Goal: Check status: Check status

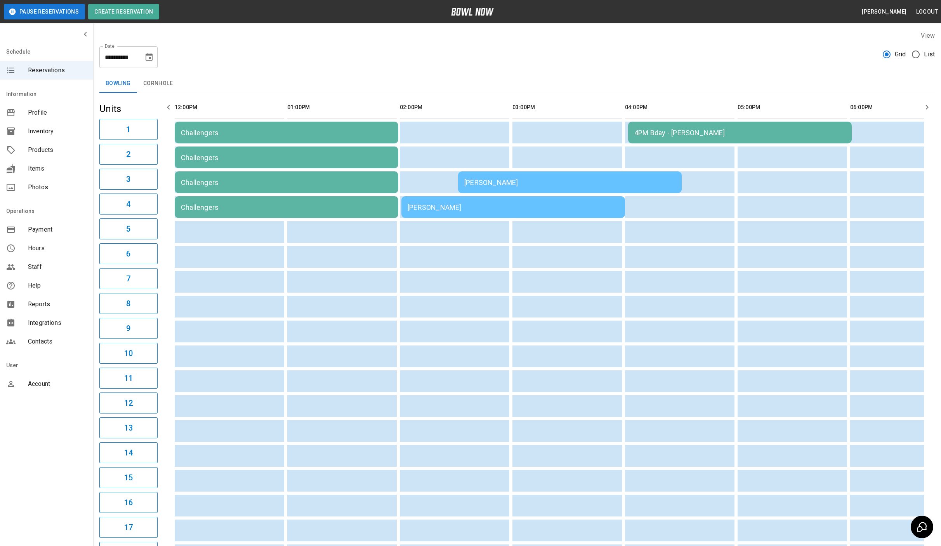
scroll to position [0, 250]
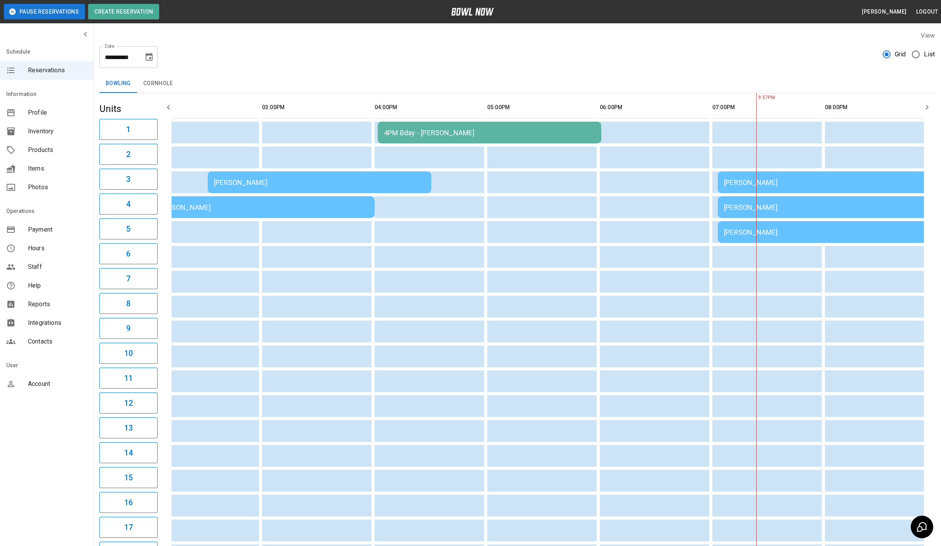
click at [755, 179] on div "[PERSON_NAME]" at bounding box center [829, 182] width 211 height 8
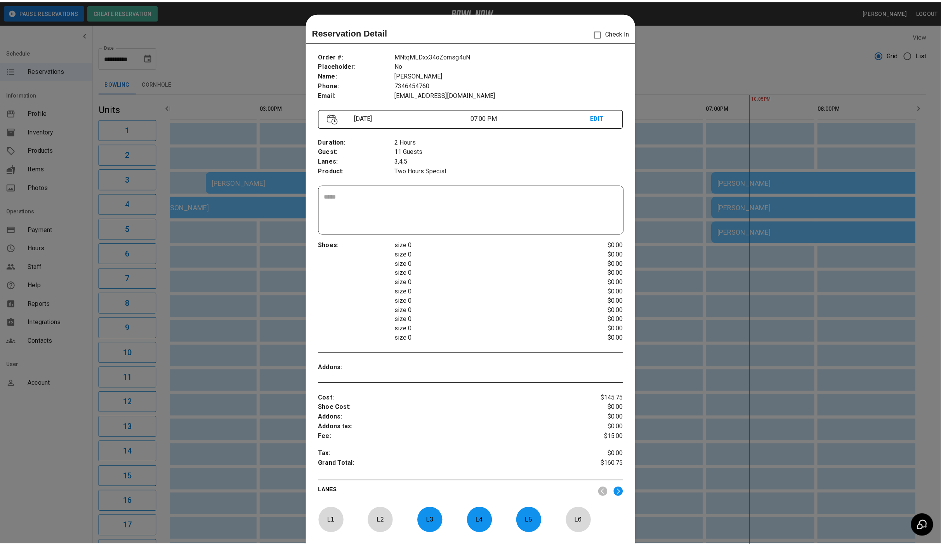
scroll to position [12, 0]
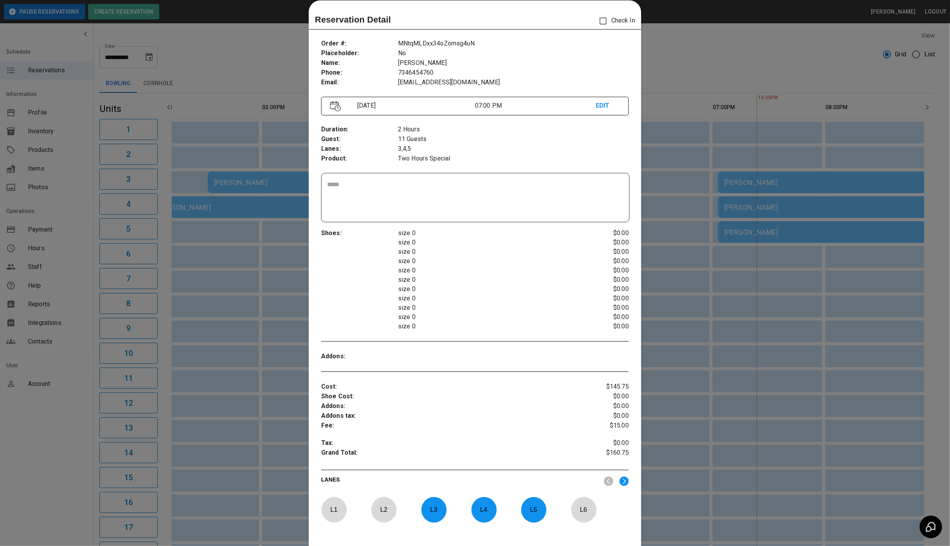
click at [696, 64] on div at bounding box center [475, 273] width 950 height 546
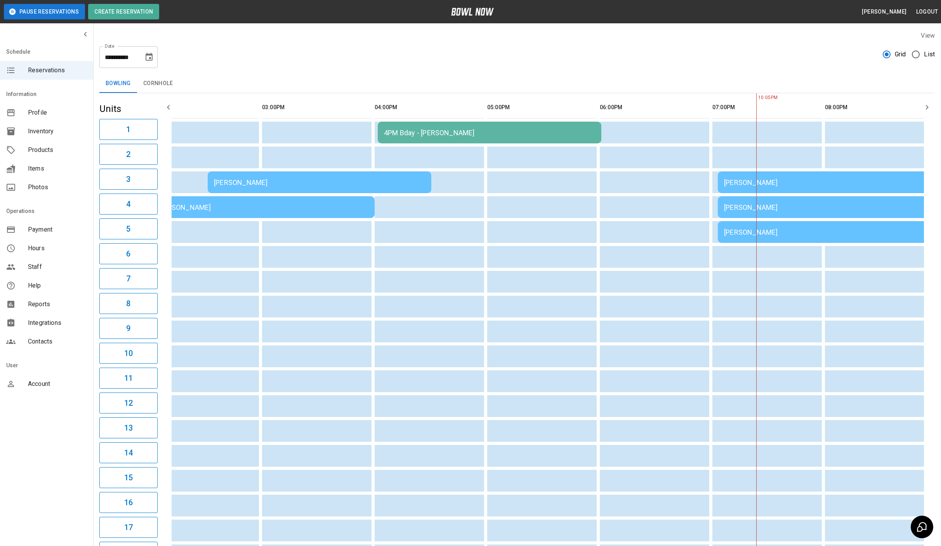
click at [783, 225] on td "[PERSON_NAME]" at bounding box center [830, 232] width 224 height 22
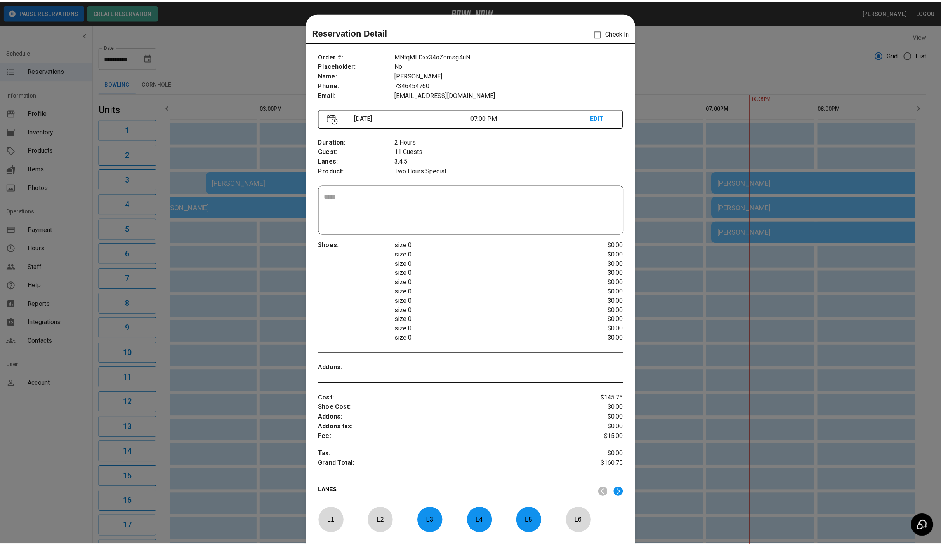
scroll to position [12, 0]
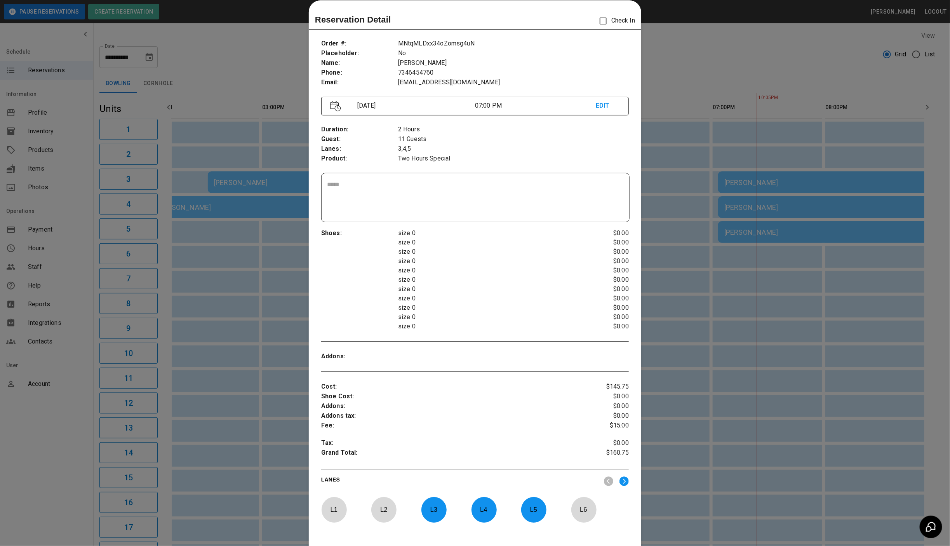
click at [726, 57] on div at bounding box center [475, 273] width 950 height 546
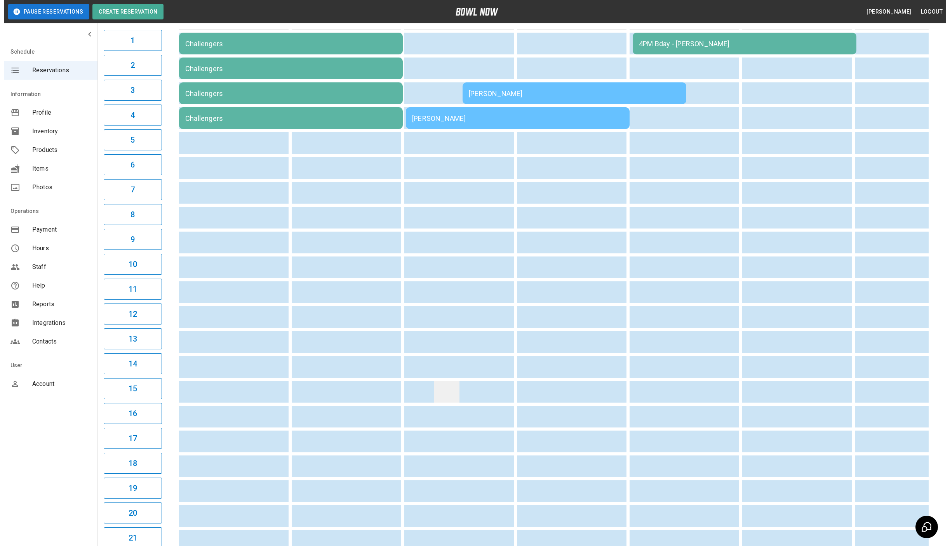
scroll to position [0, 0]
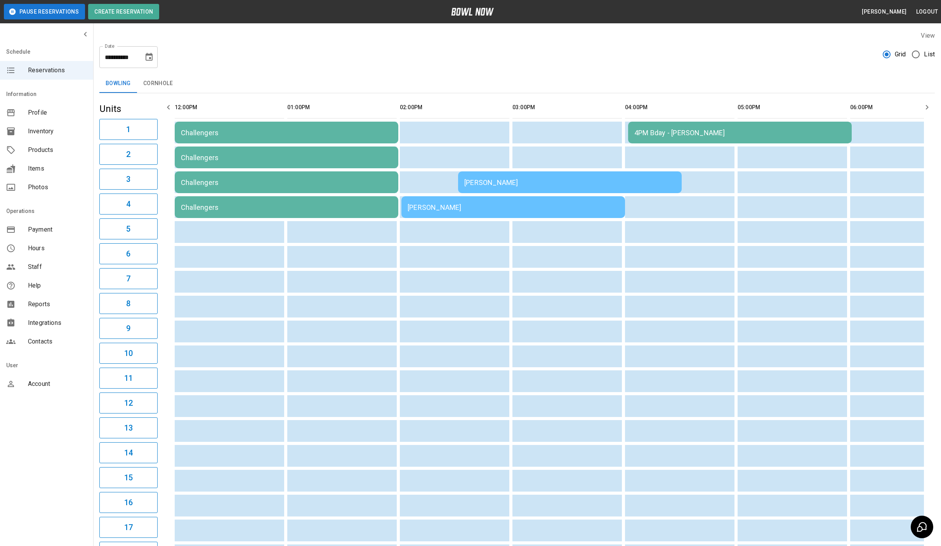
click at [673, 136] on div "4PM Bday - [PERSON_NAME]" at bounding box center [740, 133] width 211 height 8
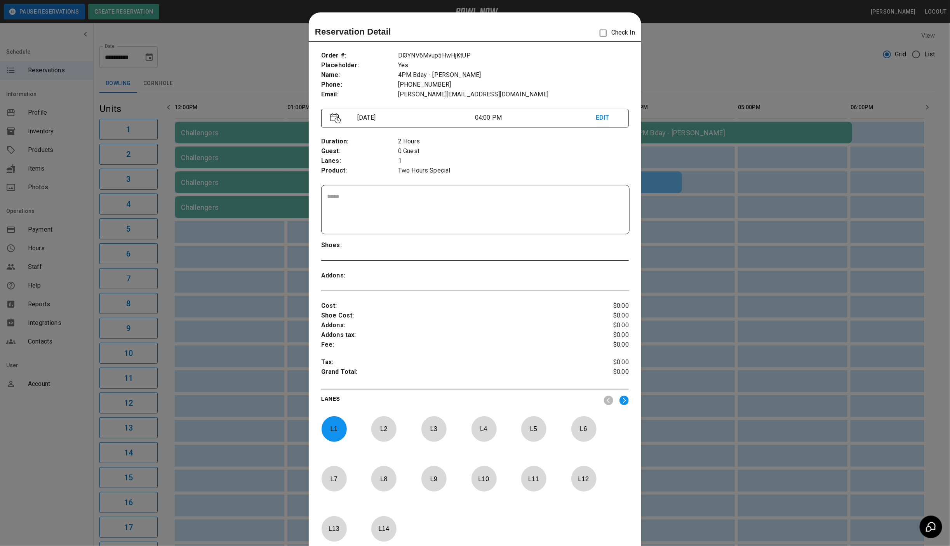
scroll to position [12, 0]
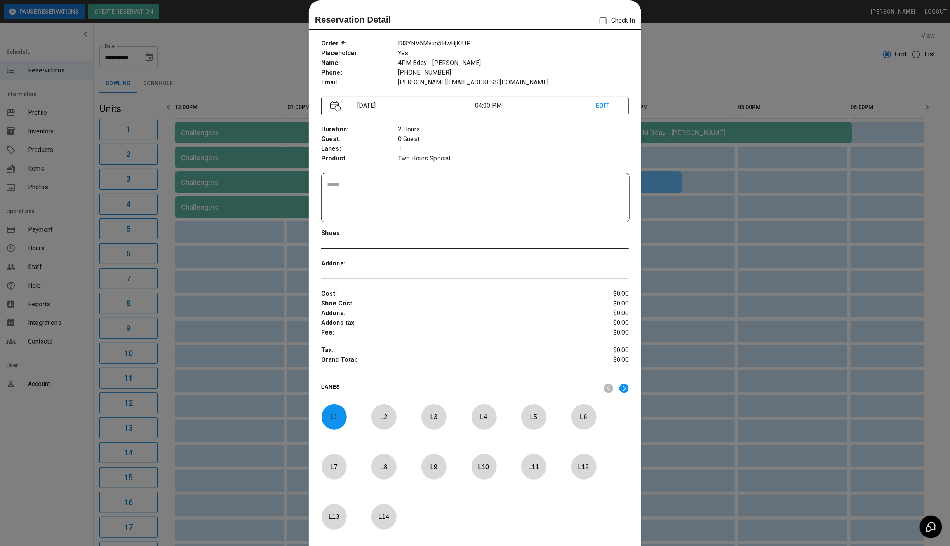
click at [700, 56] on div at bounding box center [475, 273] width 950 height 546
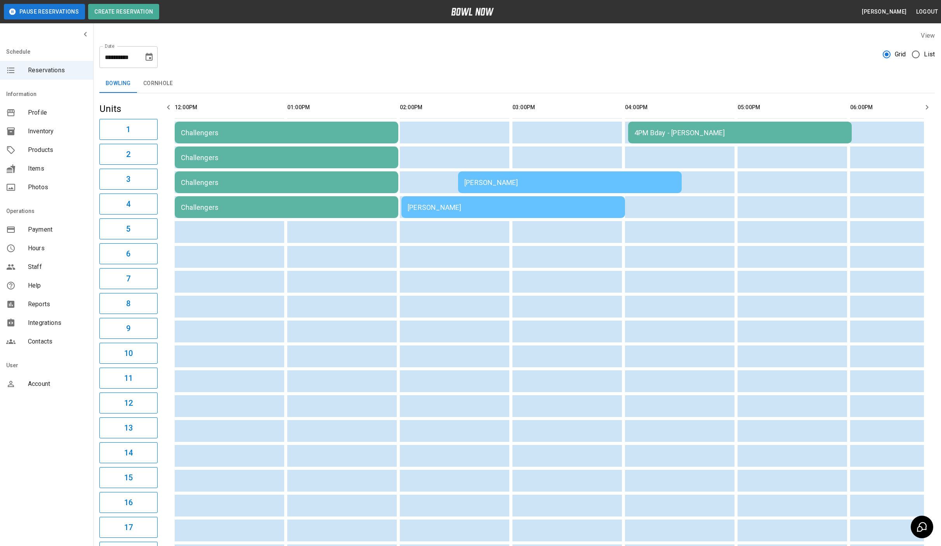
click at [556, 182] on div "[PERSON_NAME]" at bounding box center [569, 182] width 211 height 8
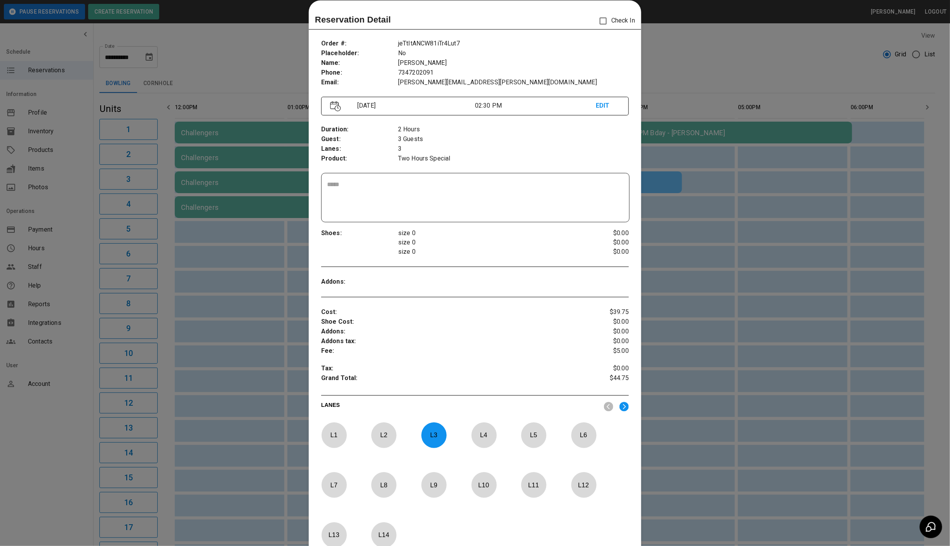
click at [676, 67] on div at bounding box center [475, 273] width 950 height 546
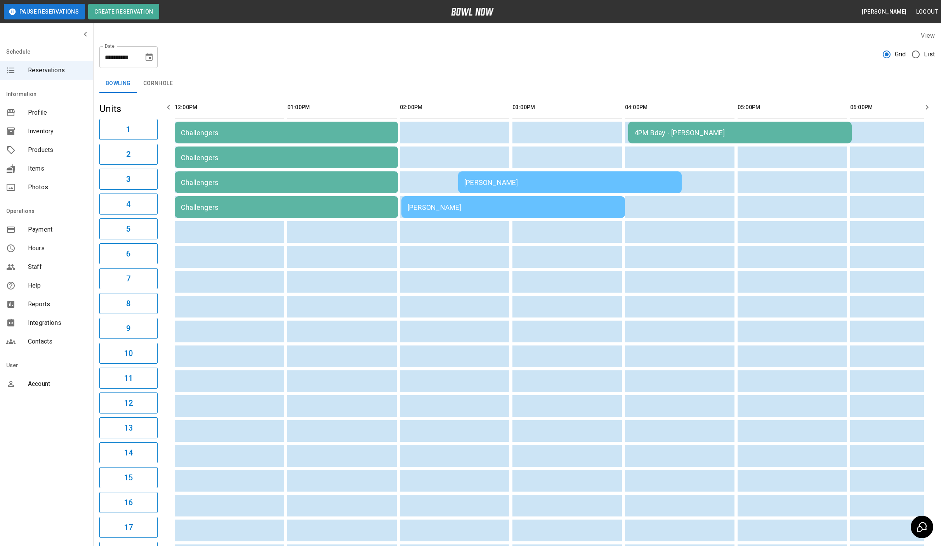
click at [501, 210] on div "[PERSON_NAME]" at bounding box center [513, 207] width 211 height 8
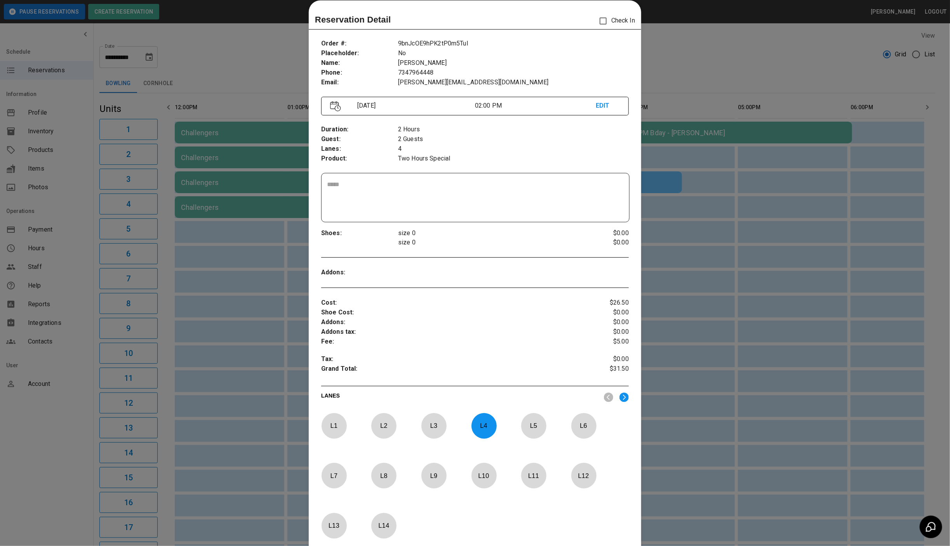
click at [692, 58] on div at bounding box center [475, 273] width 950 height 546
